Goal: Find specific page/section: Find specific page/section

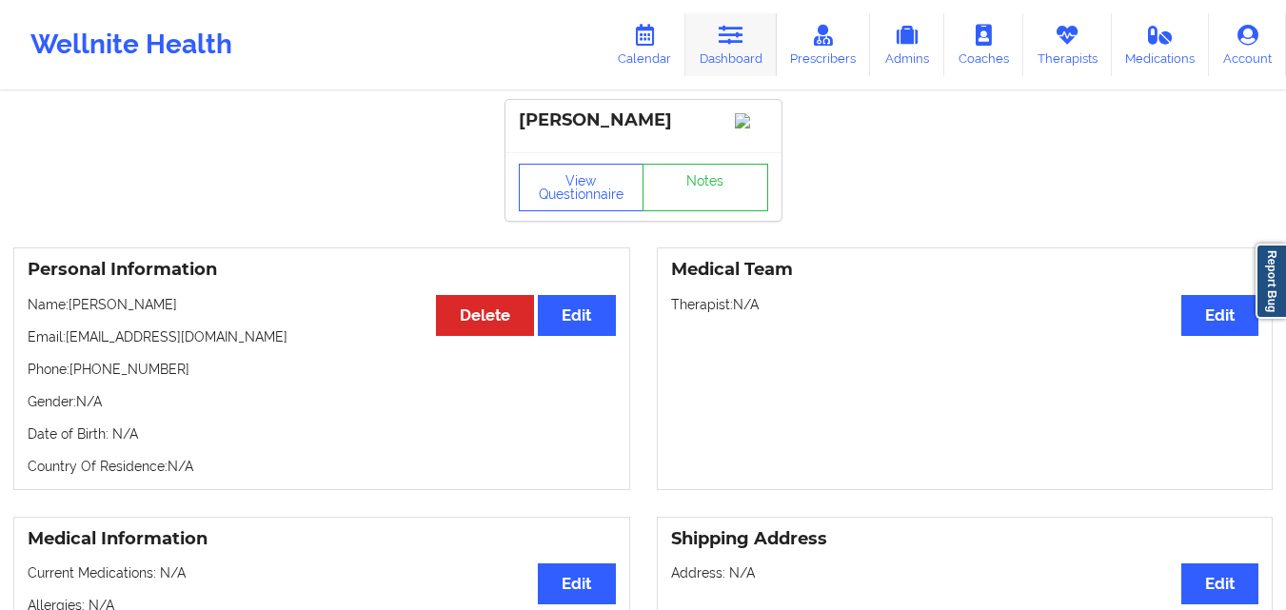
scroll to position [60, 0]
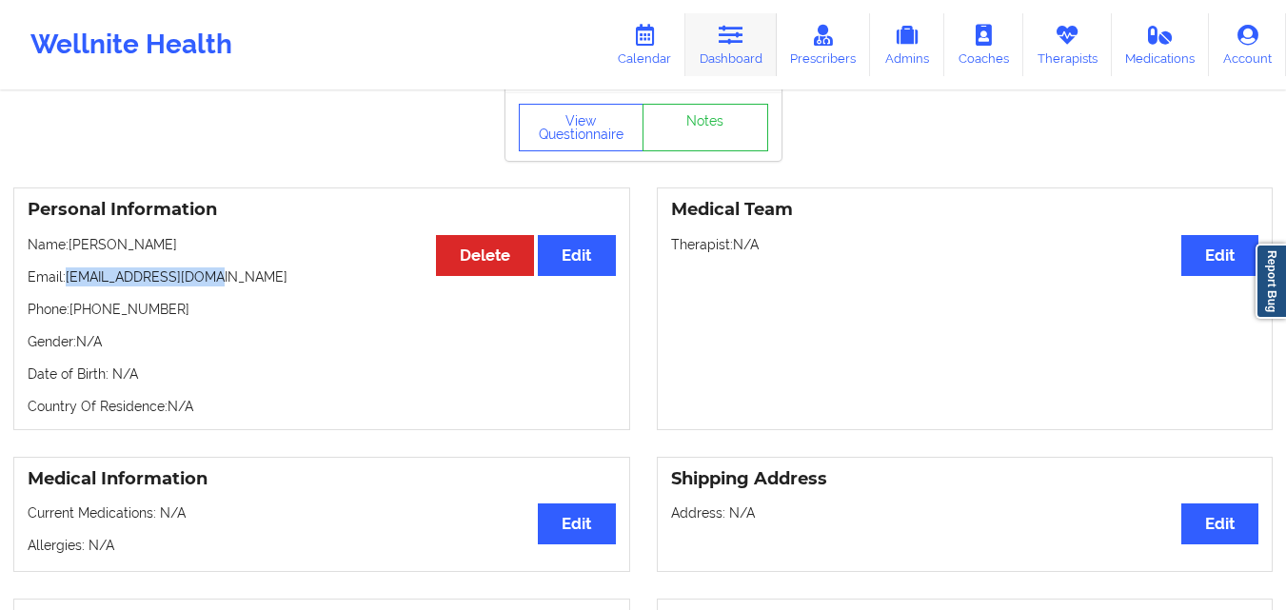
drag, startPoint x: 0, startPoint y: 0, endPoint x: 721, endPoint y: 33, distance: 721.5
click at [721, 33] on link "Dashboard" at bounding box center [731, 44] width 91 height 63
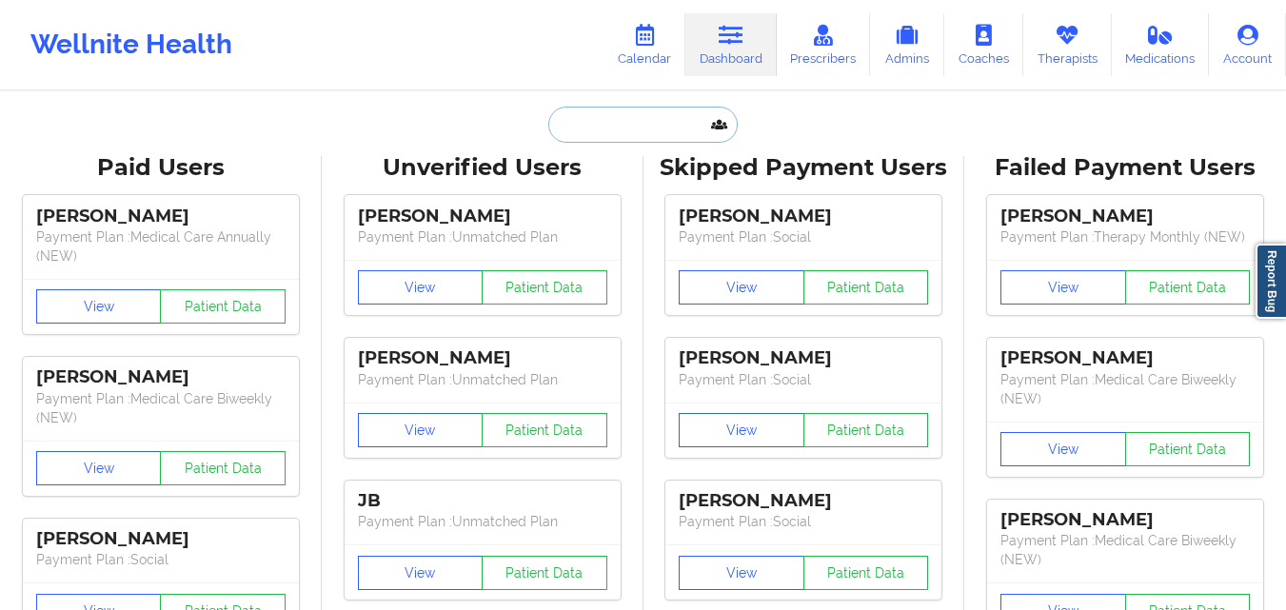
click at [635, 130] on input "text" at bounding box center [642, 125] width 189 height 36
paste input "[EMAIL_ADDRESS][DOMAIN_NAME]"
type input "[EMAIL_ADDRESS][DOMAIN_NAME]"
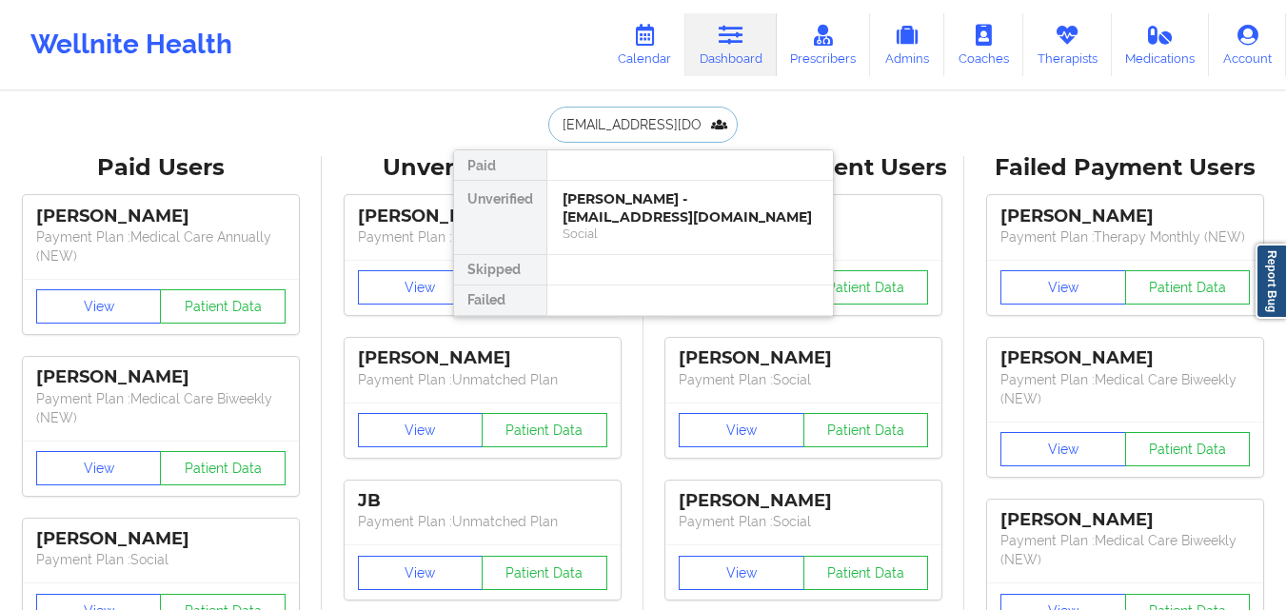
click at [658, 209] on div "[PERSON_NAME] - [EMAIL_ADDRESS][DOMAIN_NAME]" at bounding box center [690, 207] width 255 height 35
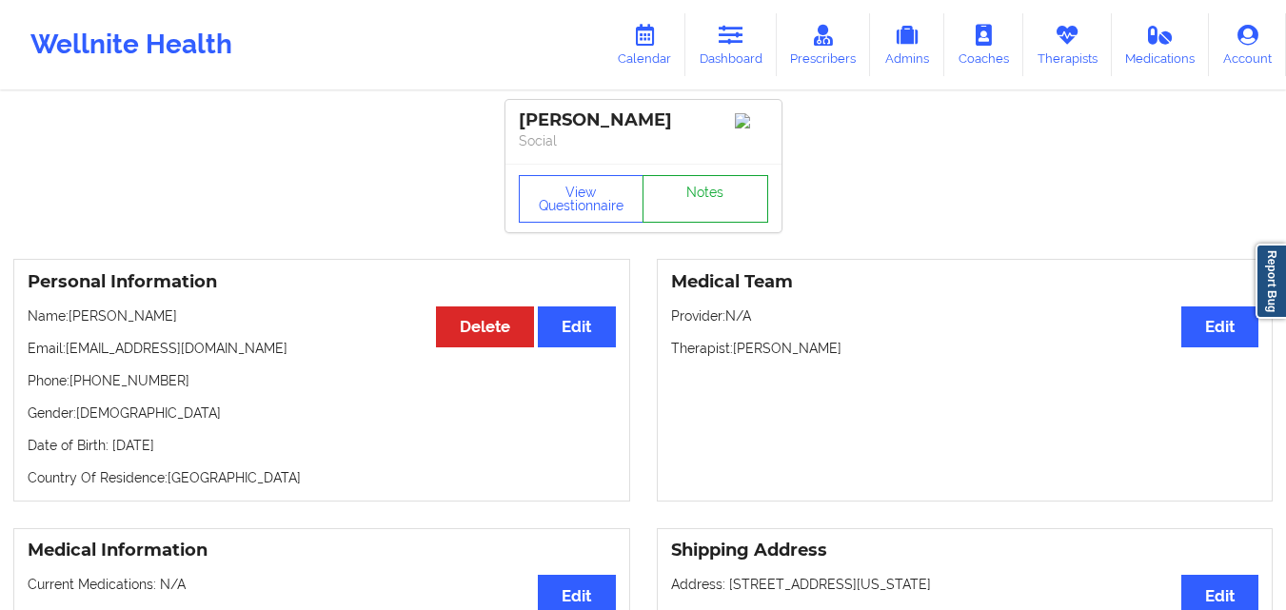
click at [694, 200] on link "Notes" at bounding box center [706, 199] width 126 height 48
